Goal: Information Seeking & Learning: Learn about a topic

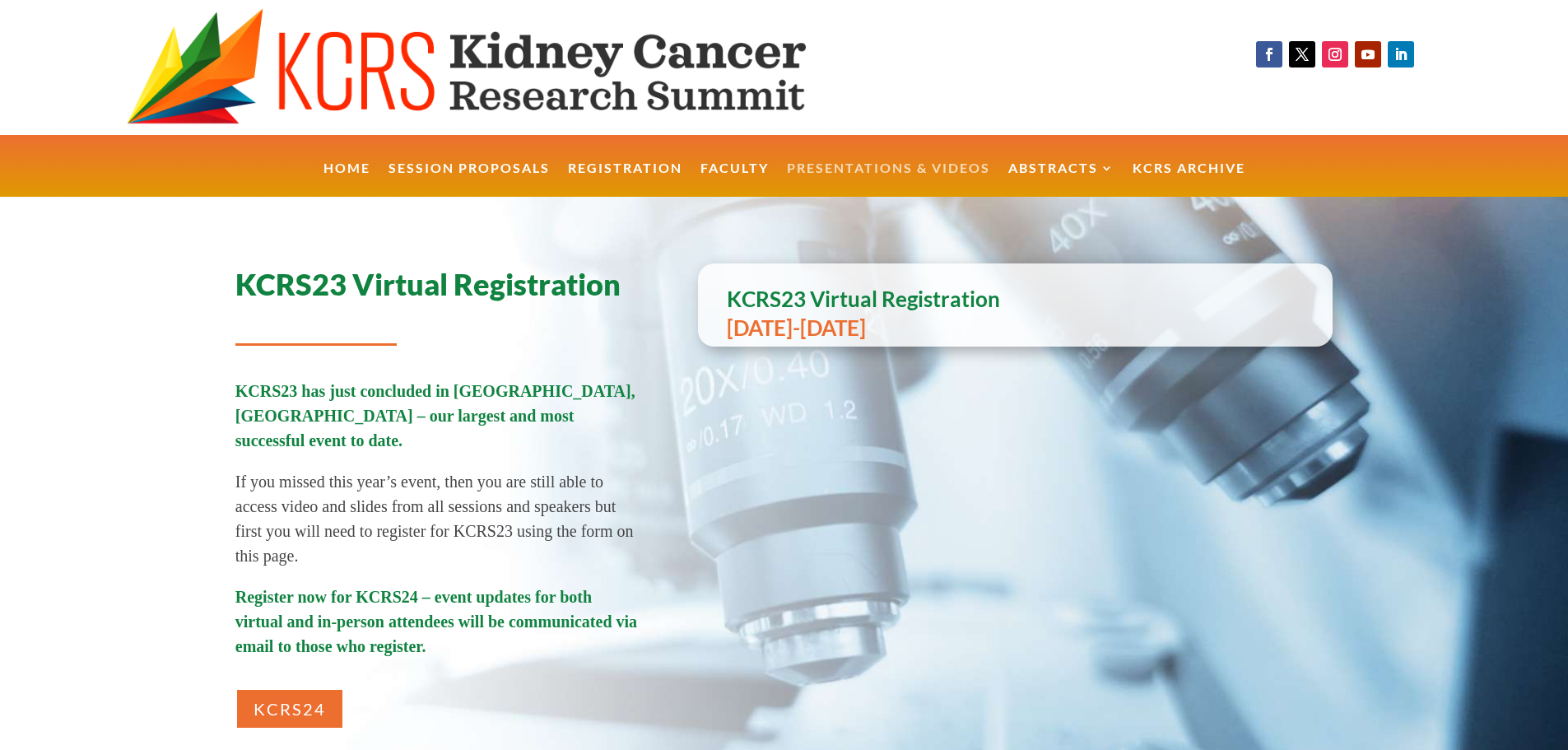
click at [903, 175] on link "Presentations & Videos" at bounding box center [888, 180] width 203 height 36
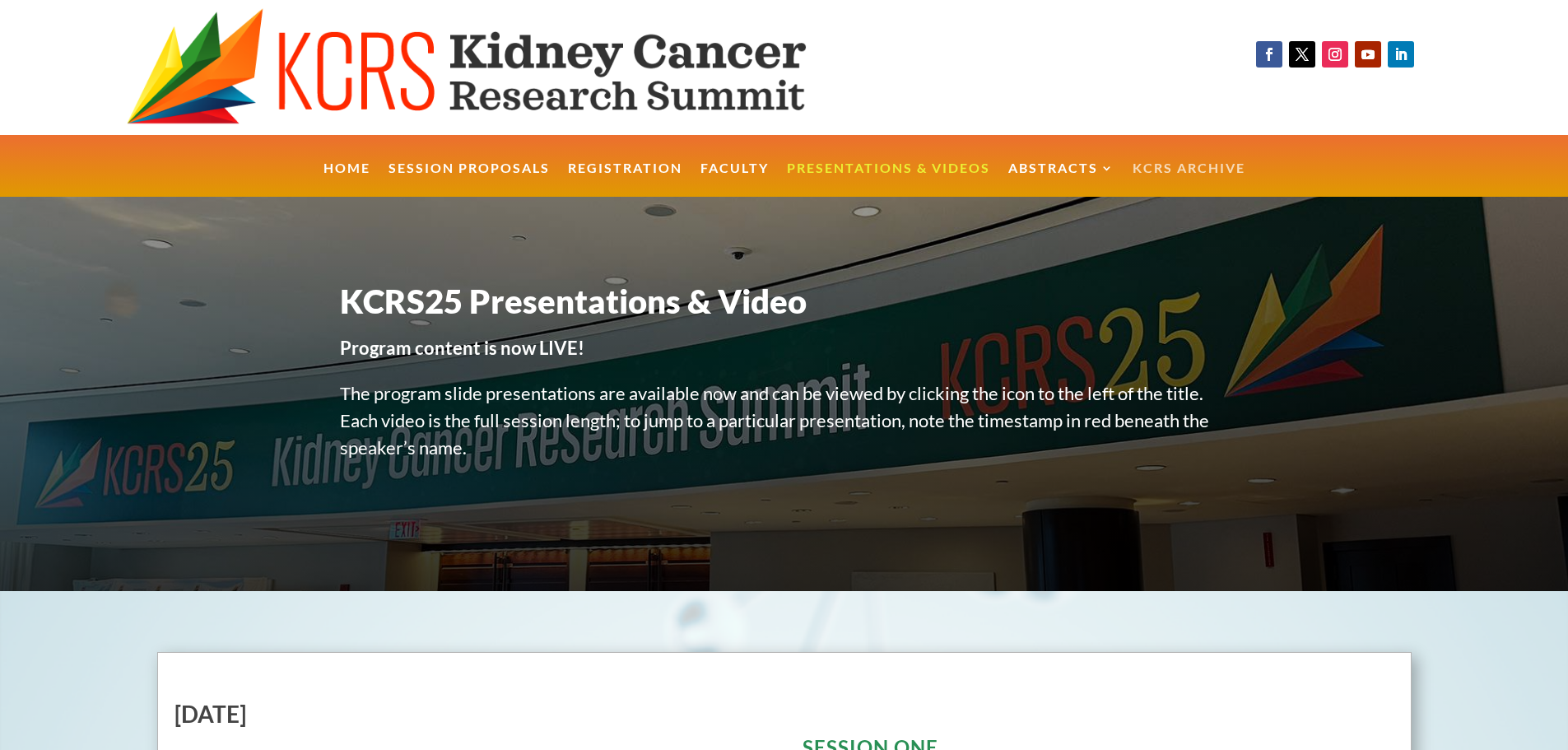
click at [1210, 166] on link "KCRS Archive" at bounding box center [1189, 180] width 113 height 36
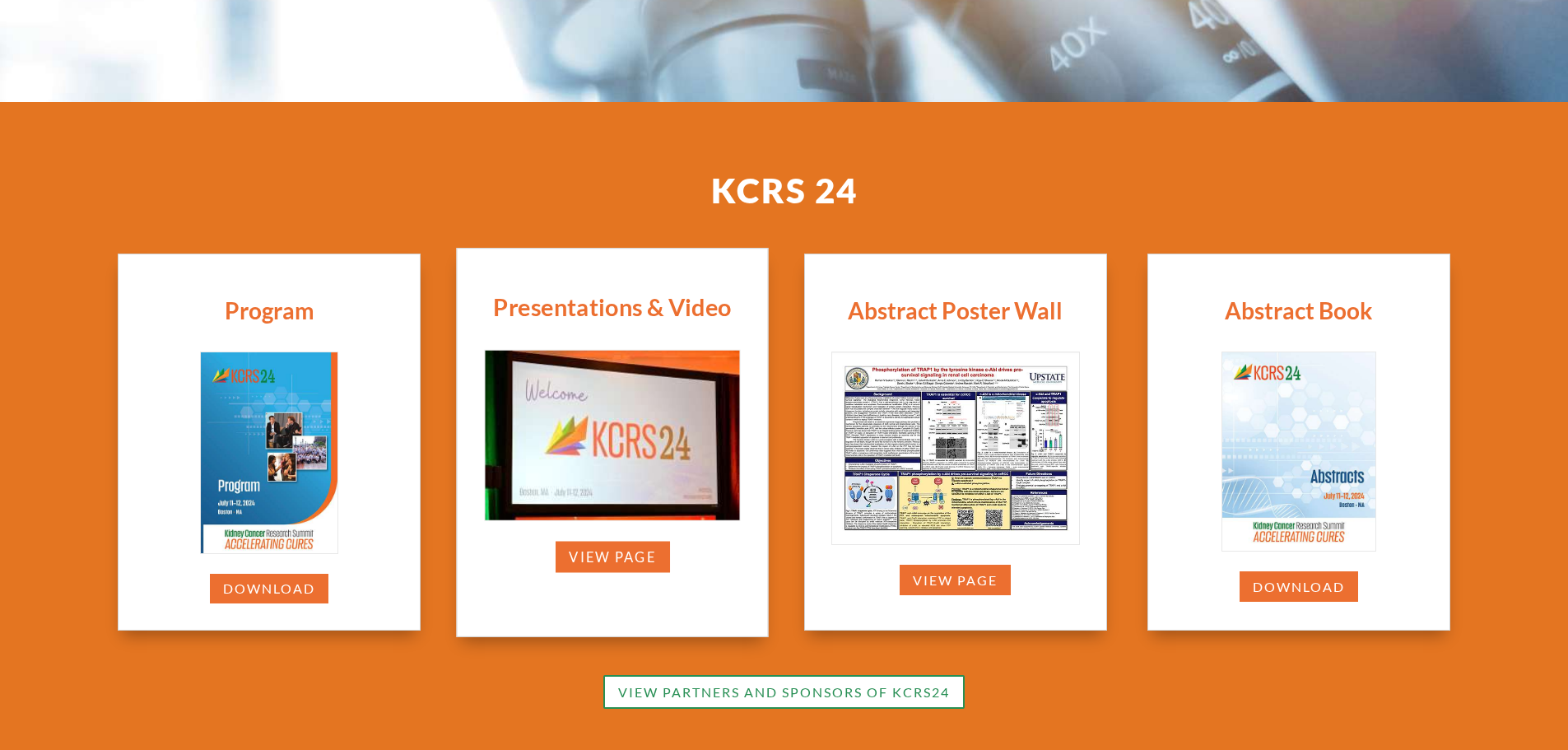
scroll to position [461, 0]
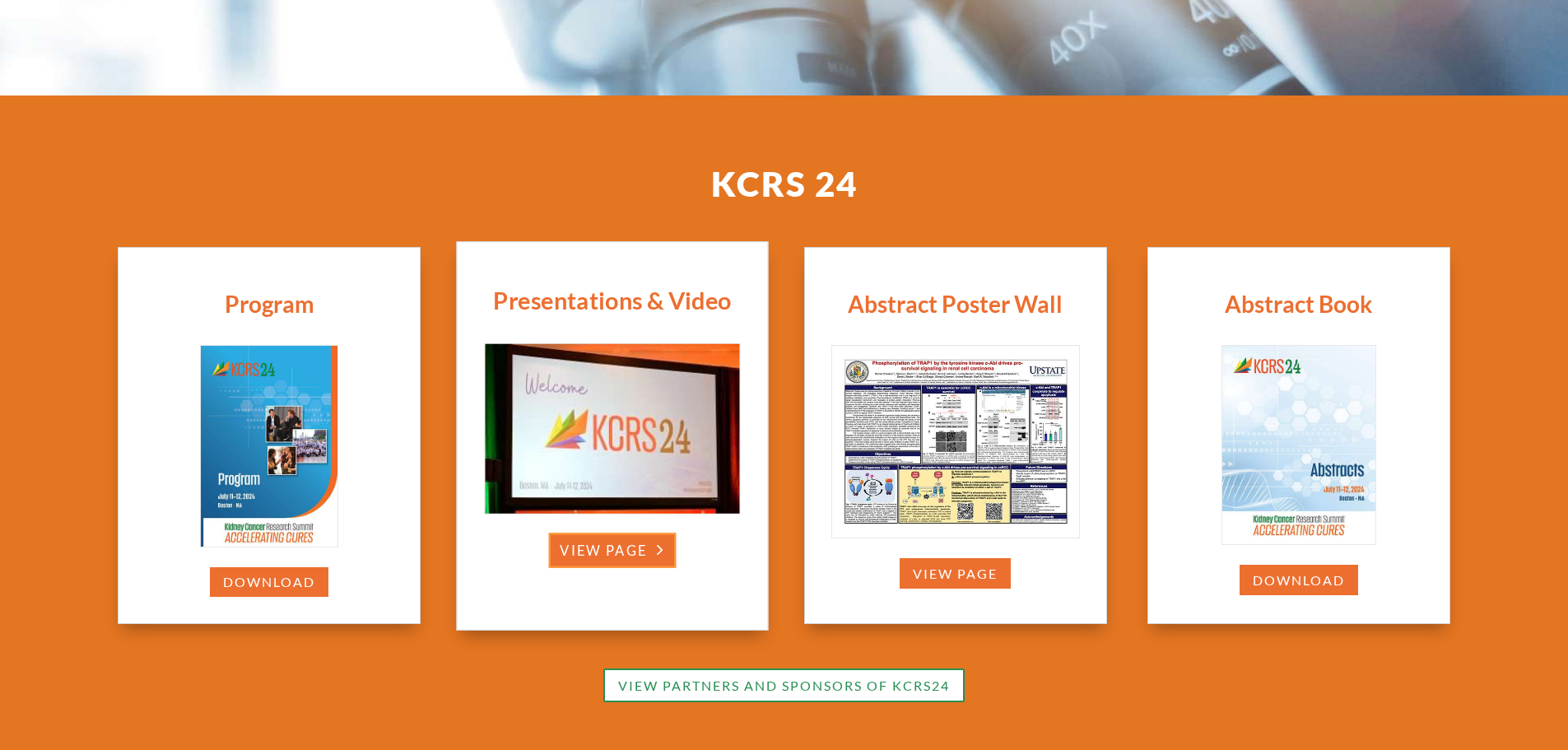
click at [627, 554] on link "view page" at bounding box center [612, 550] width 127 height 35
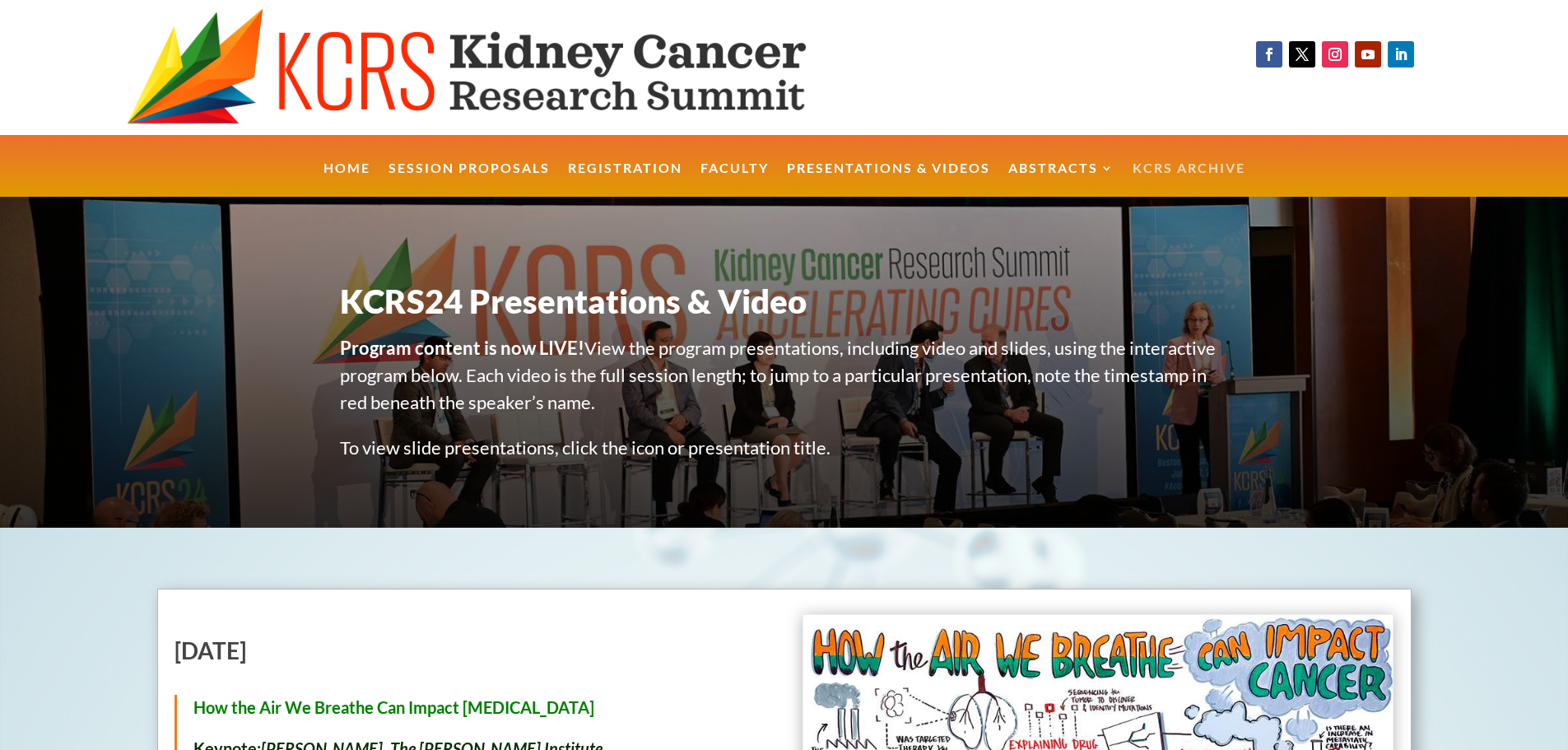
click at [1171, 174] on link "KCRS Archive" at bounding box center [1189, 180] width 113 height 36
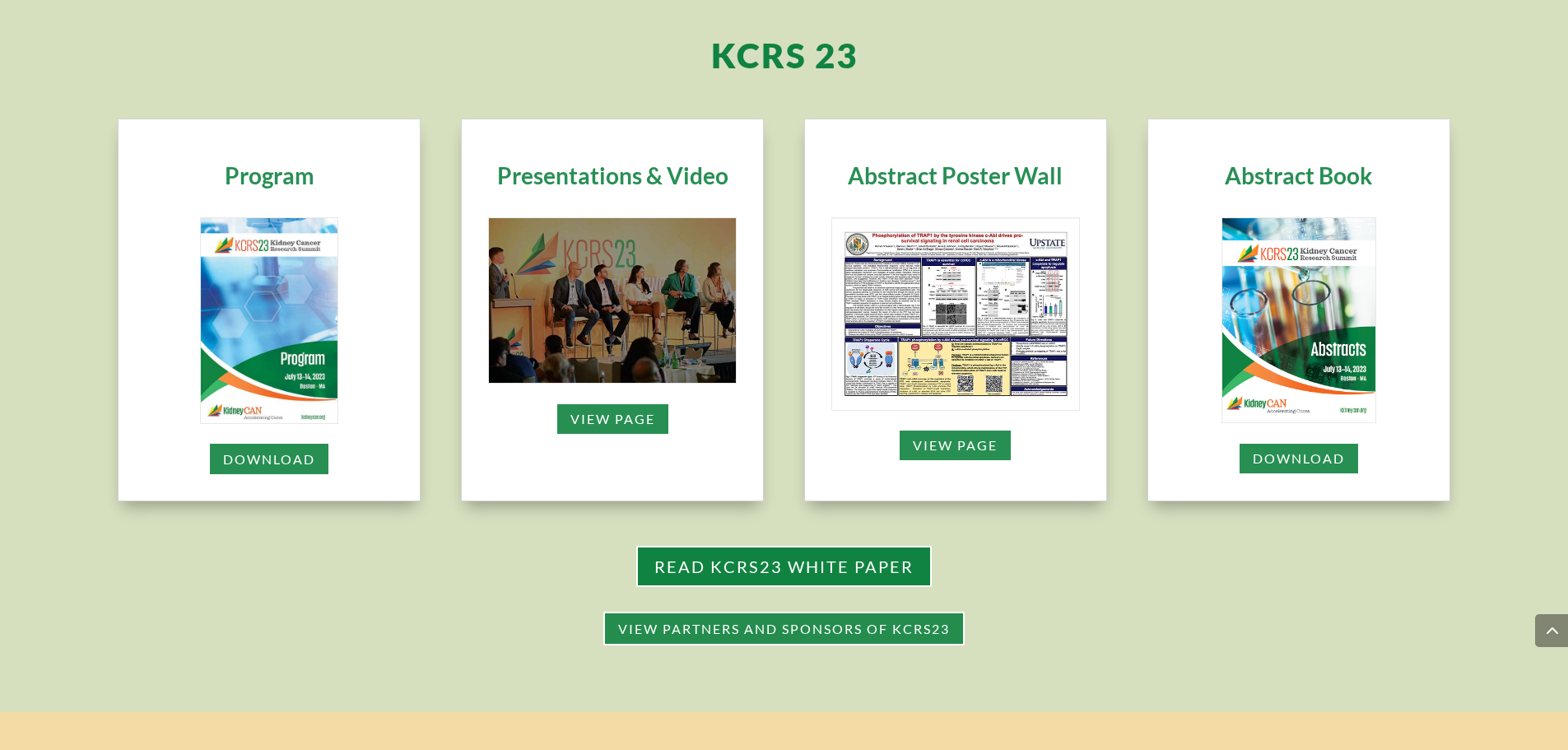
scroll to position [1317, 0]
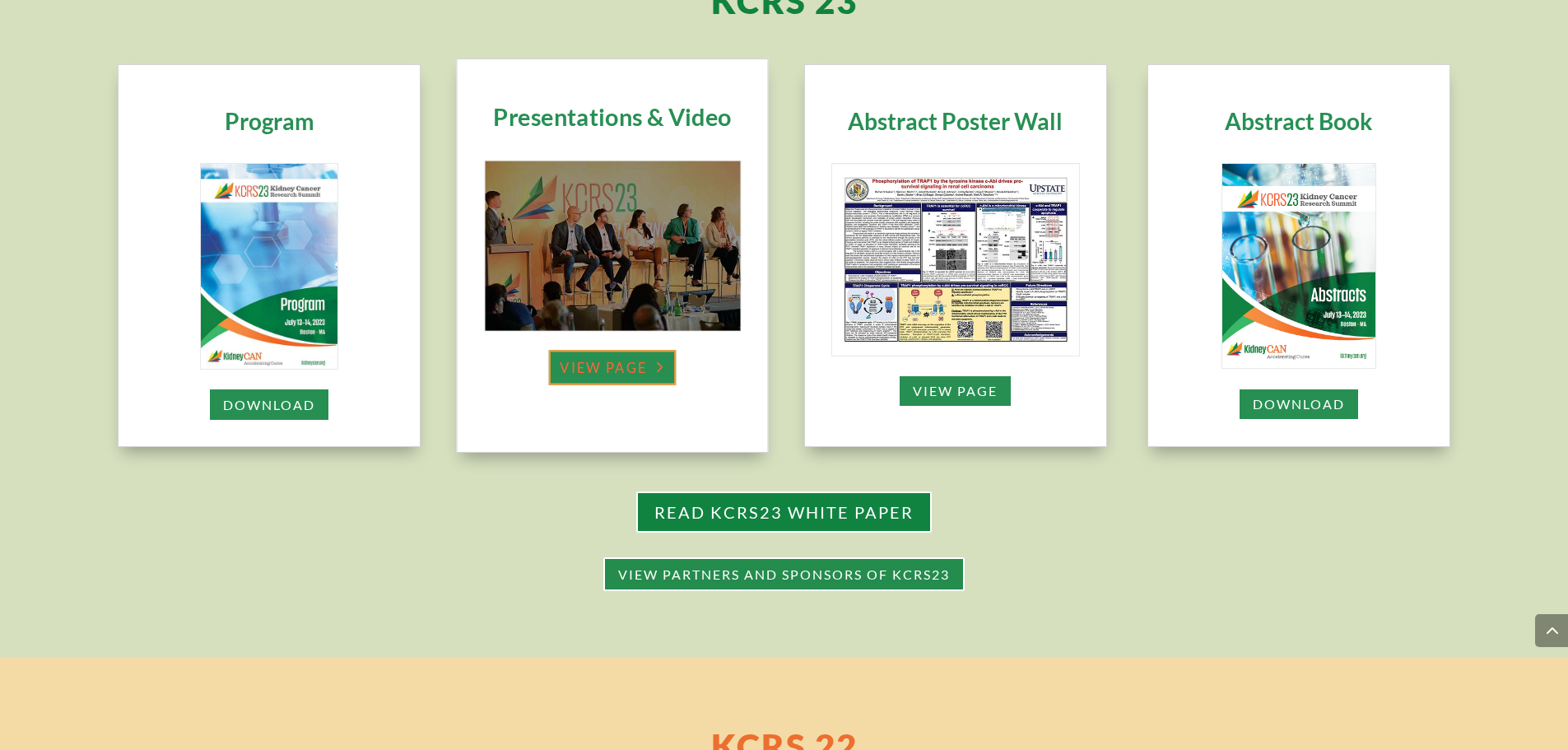
click at [596, 363] on link "view page" at bounding box center [612, 368] width 127 height 35
